Goal: Transaction & Acquisition: Obtain resource

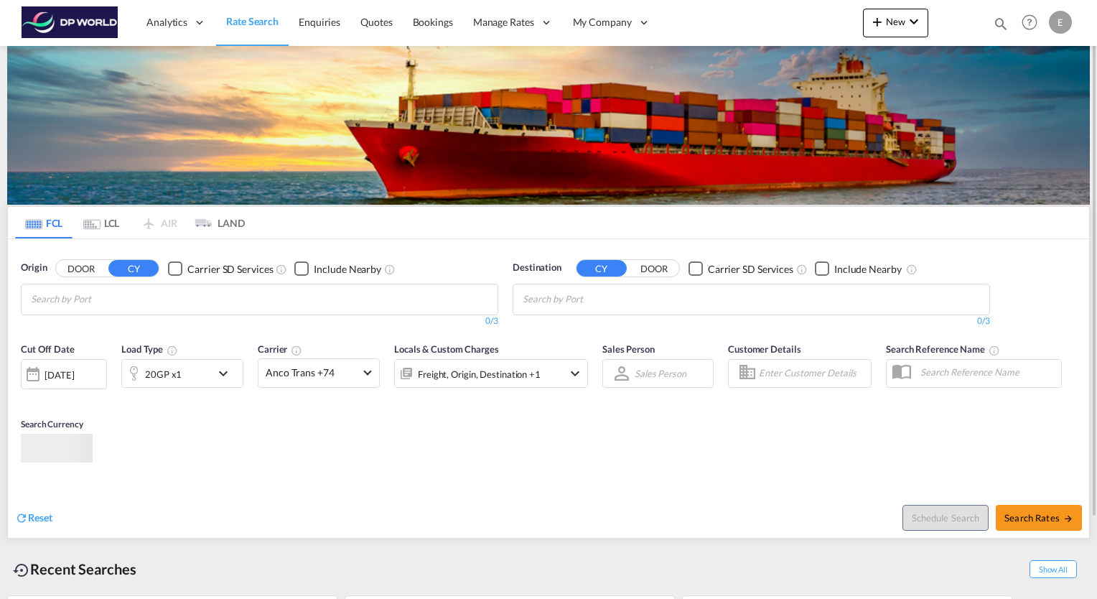
click at [166, 299] on input "Chips input." at bounding box center [99, 299] width 136 height 23
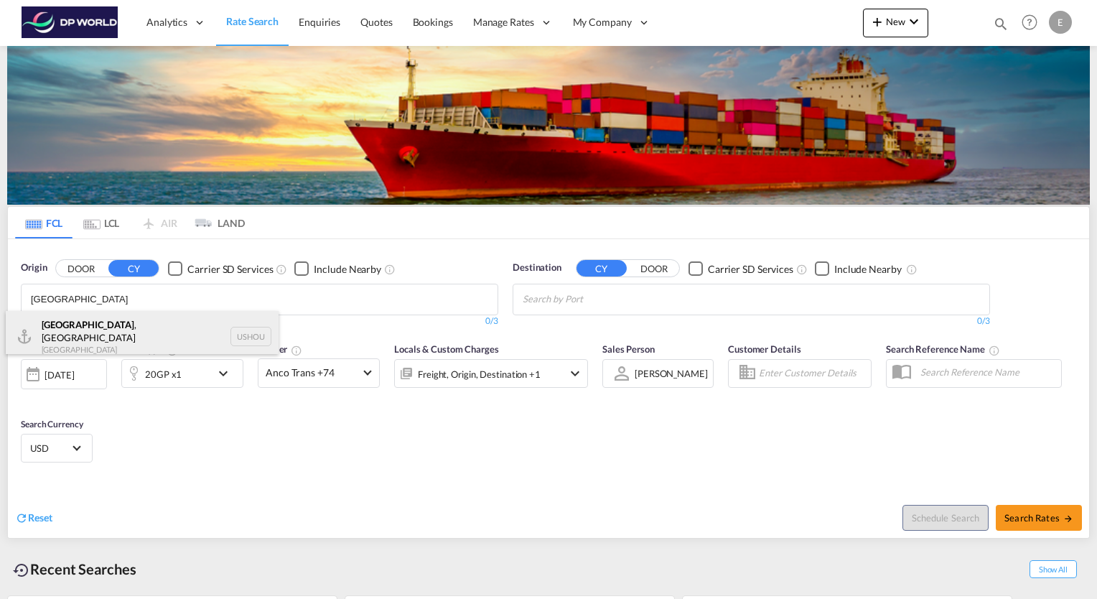
type input "[GEOGRAPHIC_DATA]"
click at [85, 329] on div "[GEOGRAPHIC_DATA] , [GEOGRAPHIC_DATA] [GEOGRAPHIC_DATA] USHOU" at bounding box center [142, 337] width 273 height 52
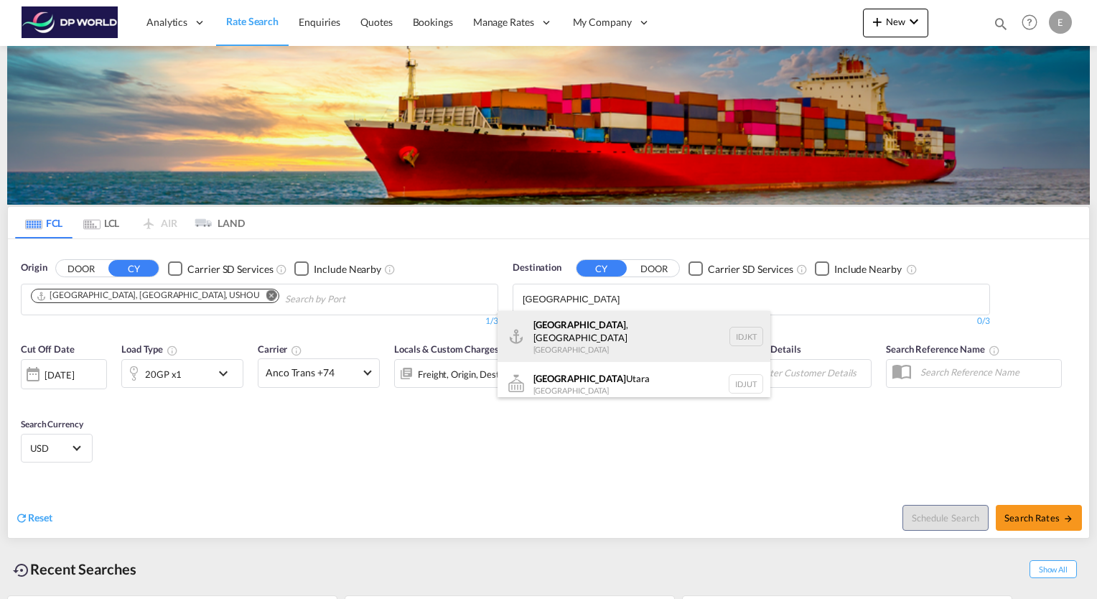
type input "[GEOGRAPHIC_DATA]"
click at [574, 325] on div "[GEOGRAPHIC_DATA] , [GEOGRAPHIC_DATA] [GEOGRAPHIC_DATA] IDJKT" at bounding box center [634, 337] width 273 height 52
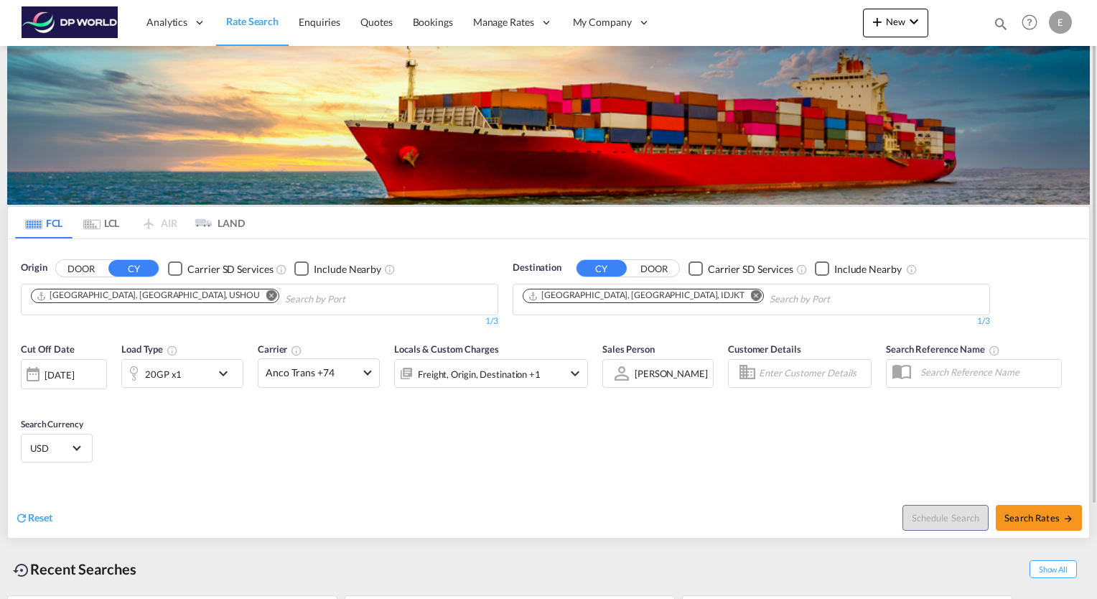
click at [220, 373] on md-icon "icon-chevron-down" at bounding box center [227, 373] width 24 height 17
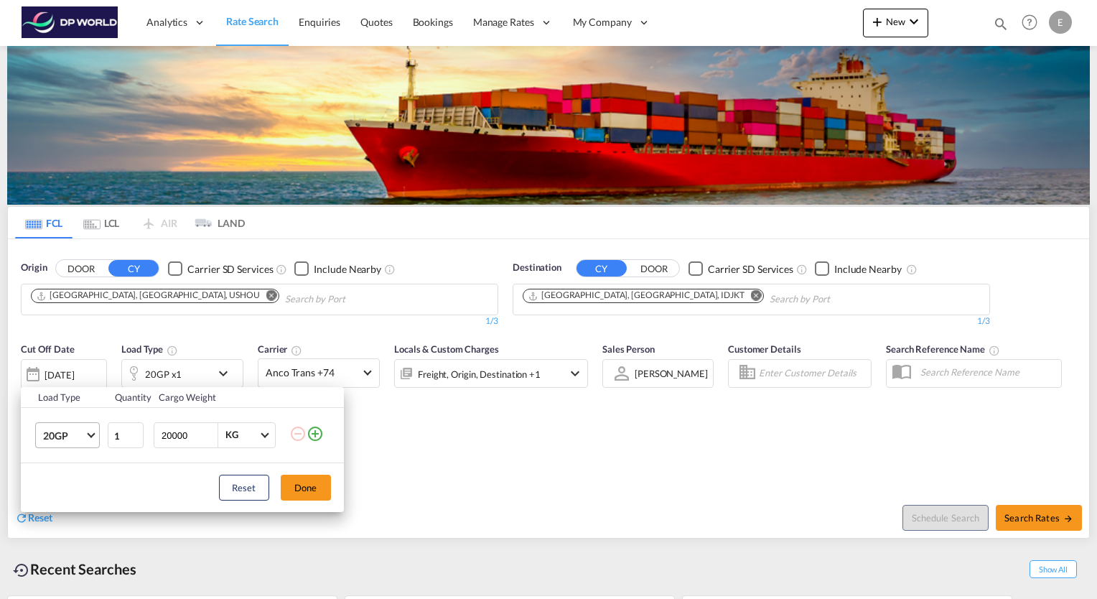
click at [89, 435] on span "Choose: \a20GP" at bounding box center [91, 433] width 8 height 8
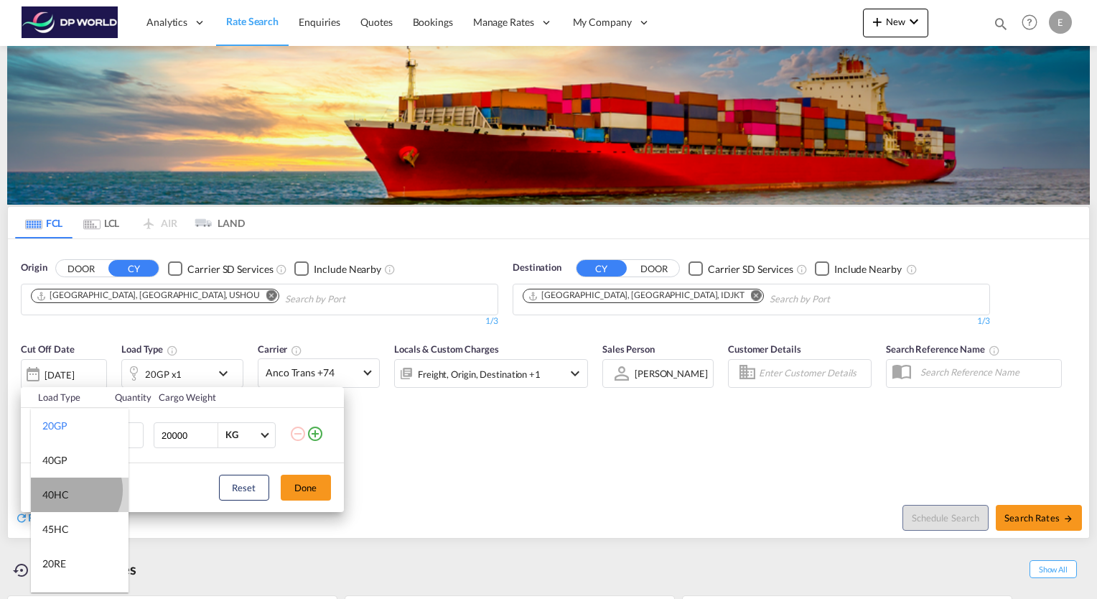
click at [70, 490] on md-option "40HC" at bounding box center [80, 495] width 98 height 34
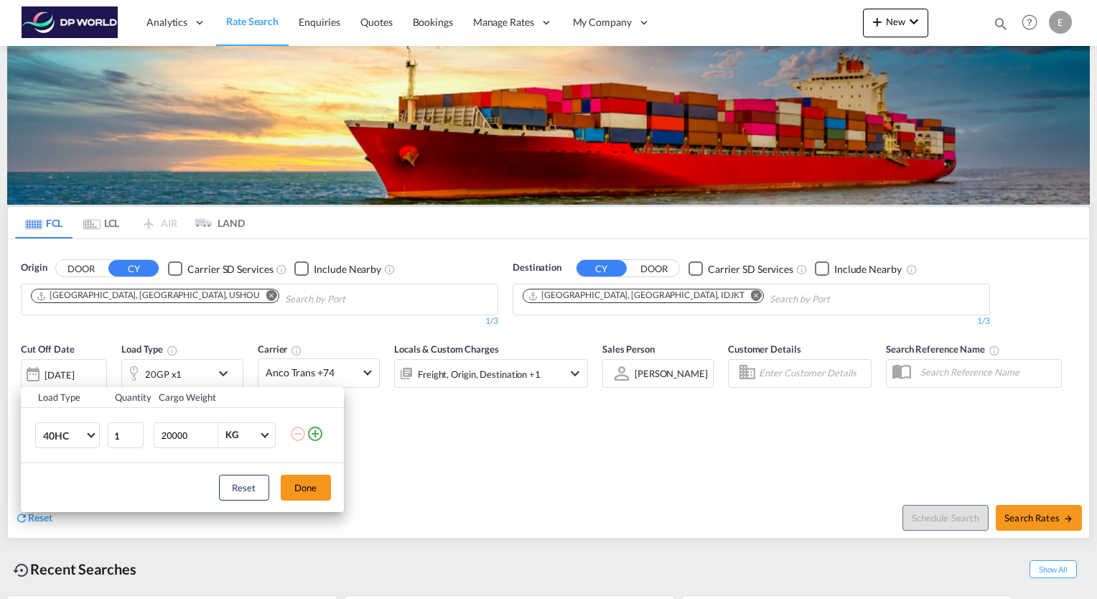
click at [1047, 512] on div "Load Type Quantity Cargo Weight 40HC 1 20000 KG KG Load type addition is restri…" at bounding box center [548, 299] width 1097 height 599
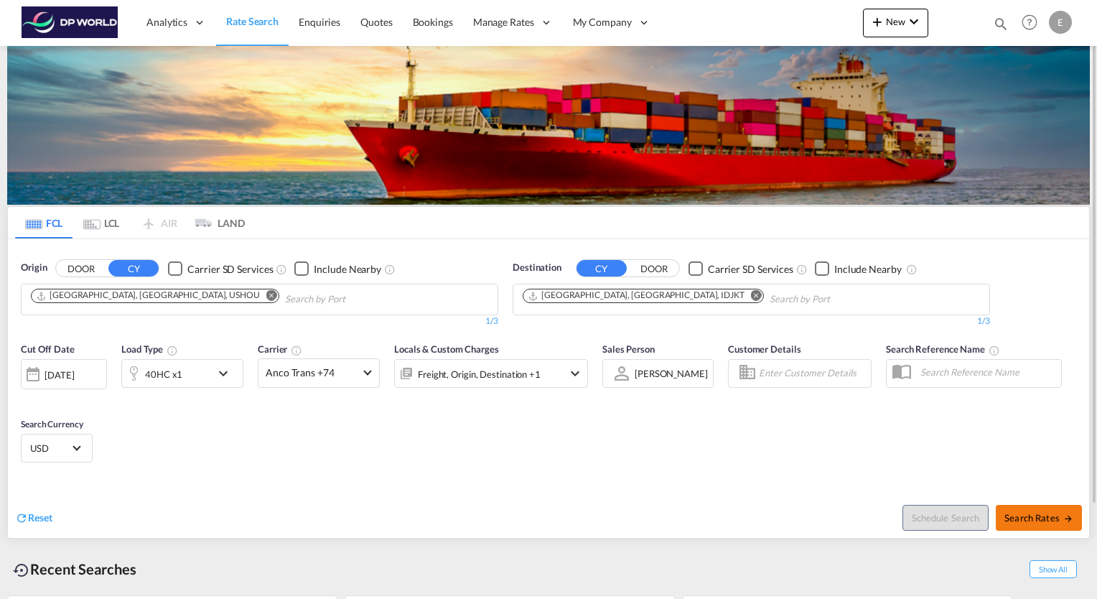
click at [1047, 512] on span "Search Rates" at bounding box center [1039, 517] width 69 height 11
type input "USHOU to IDJKT / [DATE]"
